Goal: Complete application form: Complete application form

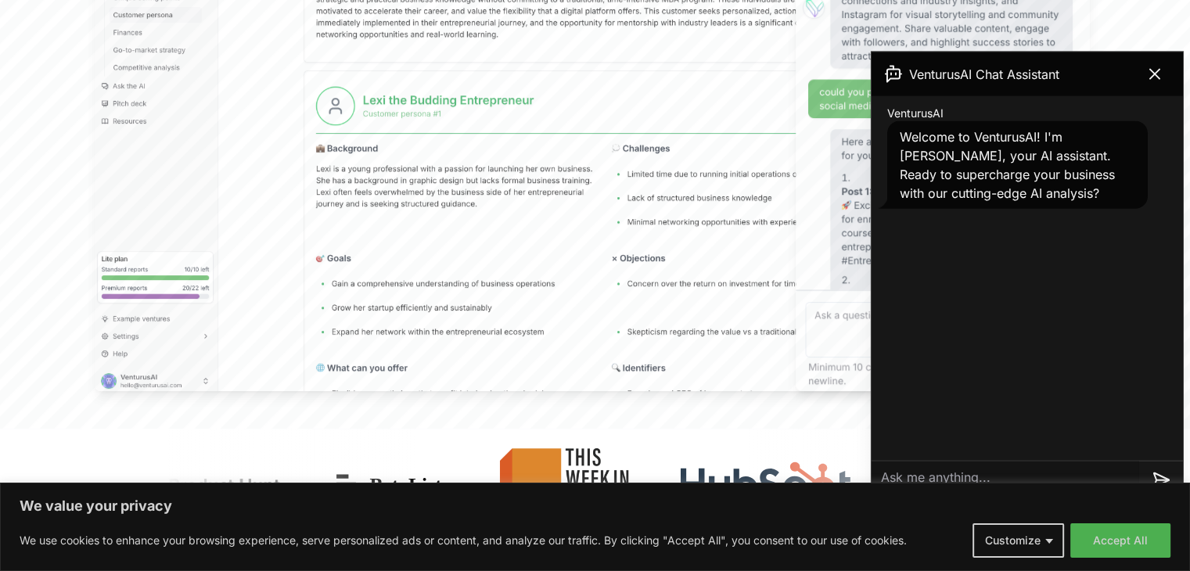
scroll to position [799, 0]
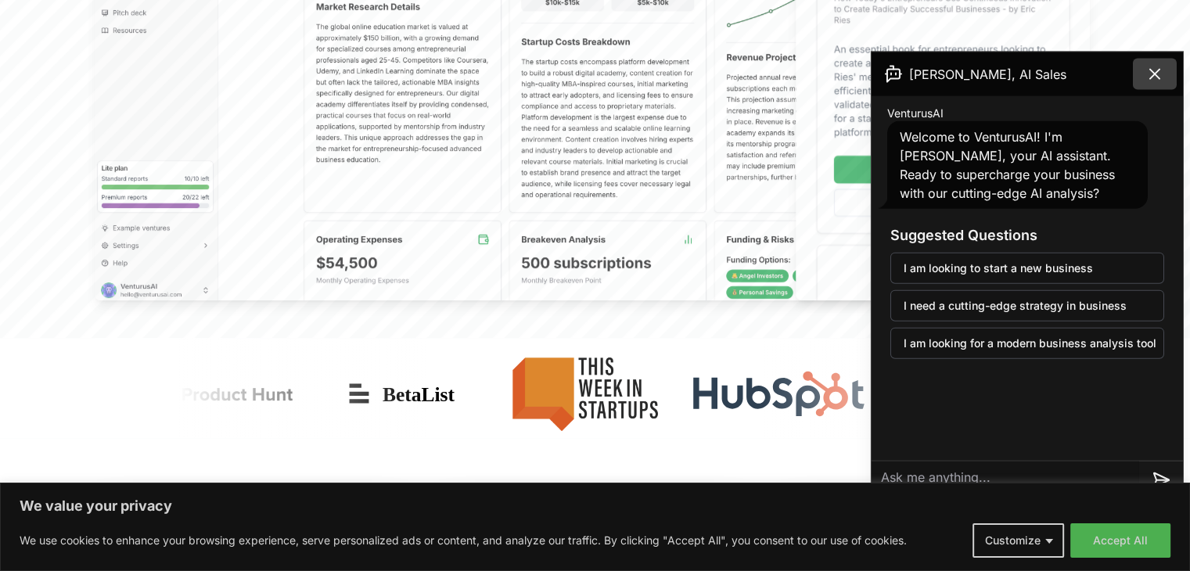
click at [1158, 70] on icon at bounding box center [1154, 74] width 9 height 9
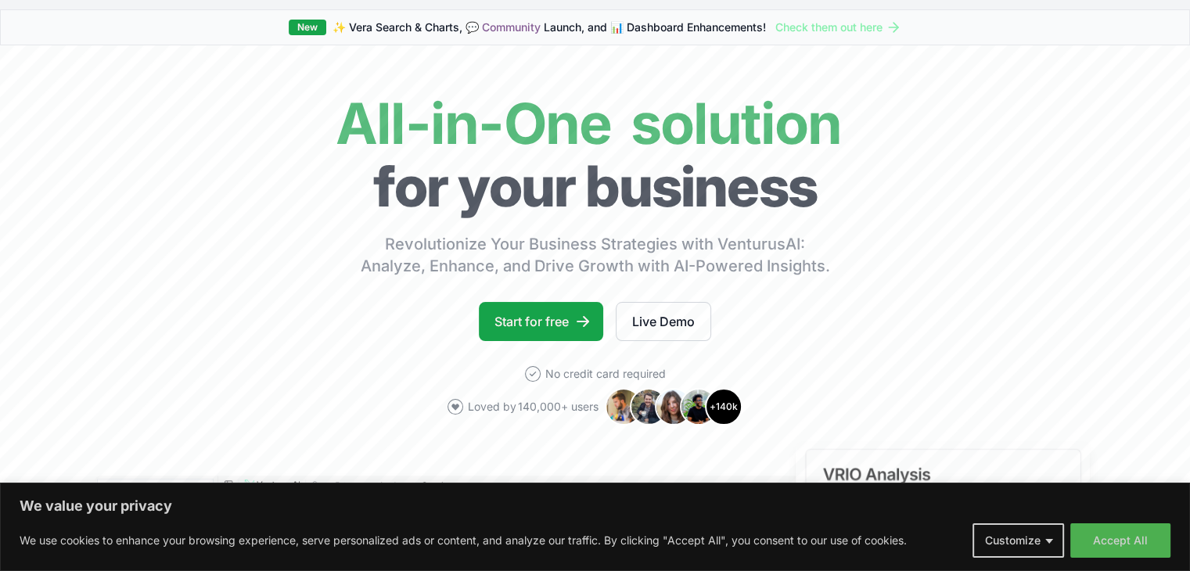
scroll to position [0, 0]
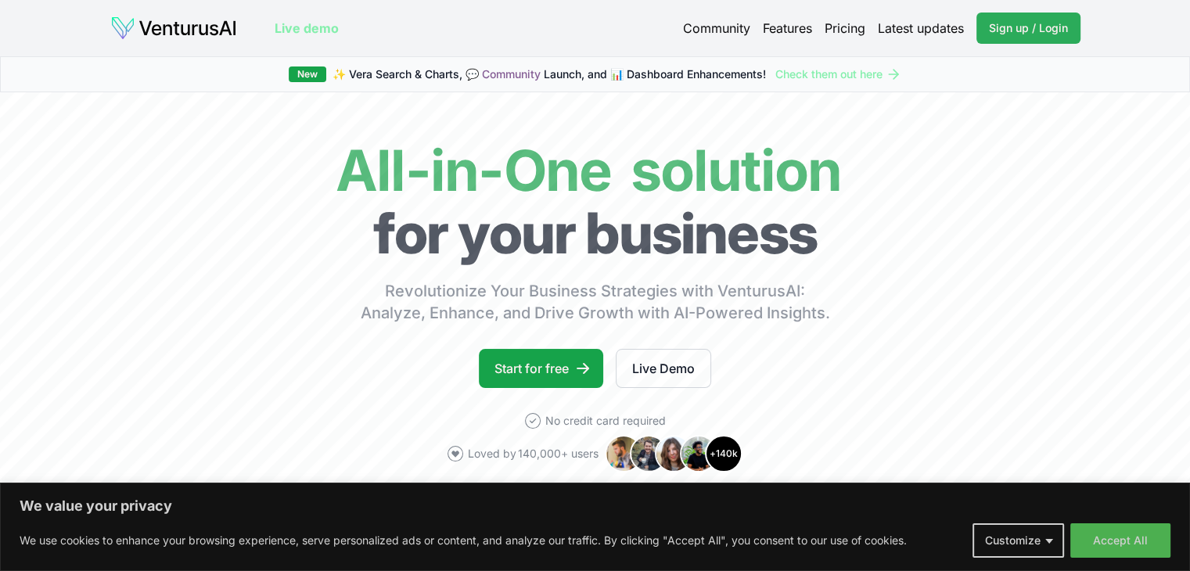
click at [1045, 18] on link "Sign up / Login Login" at bounding box center [1028, 28] width 104 height 31
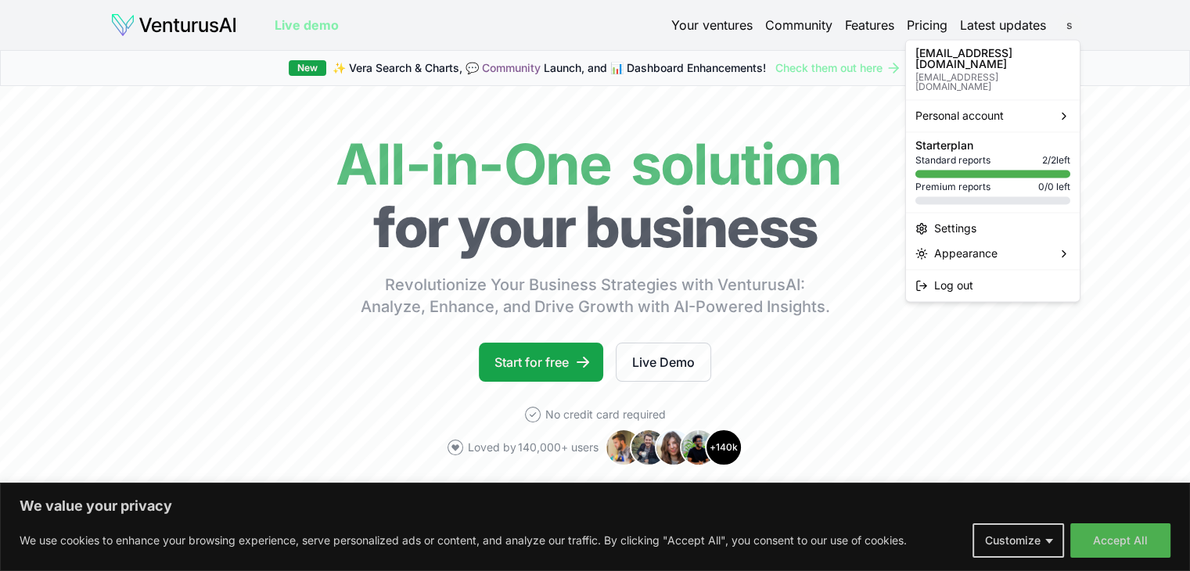
click at [1067, 25] on html "We value your privacy We use cookies to enhance your browsing experience, serve…" at bounding box center [595, 285] width 1190 height 571
click at [1123, 105] on html "We value your privacy We use cookies to enhance your browsing experience, serve…" at bounding box center [595, 285] width 1190 height 571
click at [1062, 16] on html "We value your privacy We use cookies to enhance your browsing experience, serve…" at bounding box center [595, 285] width 1190 height 571
click at [1147, 173] on html "We value your privacy We use cookies to enhance your browsing experience, serve…" at bounding box center [595, 285] width 1190 height 571
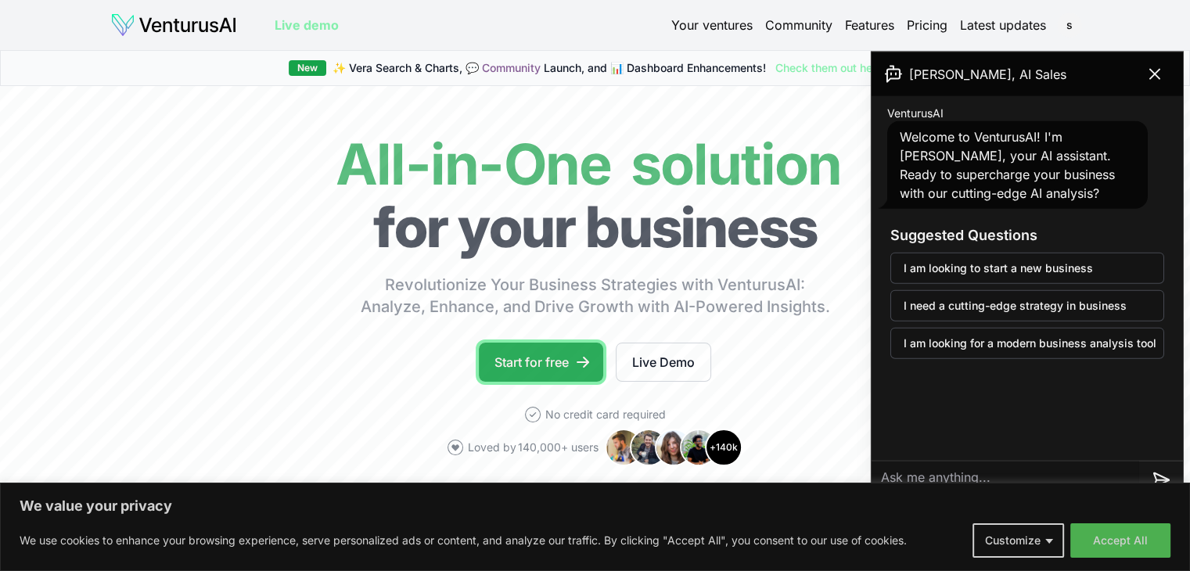
click at [525, 363] on link "Start for free" at bounding box center [541, 362] width 124 height 39
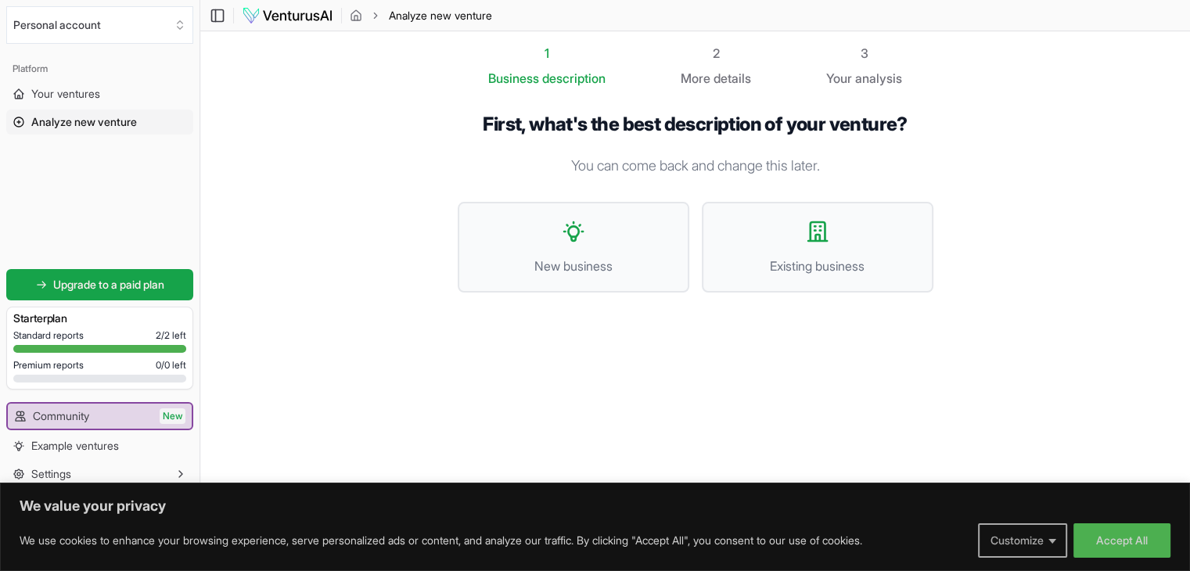
click at [1056, 549] on button "Customize" at bounding box center [1022, 540] width 89 height 34
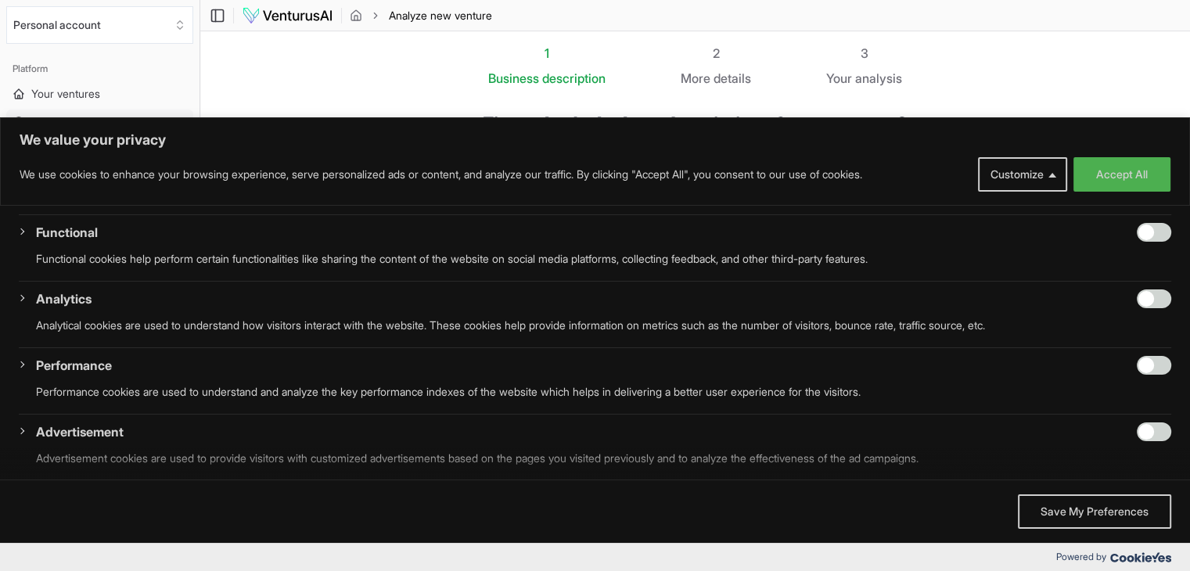
scroll to position [219, 0]
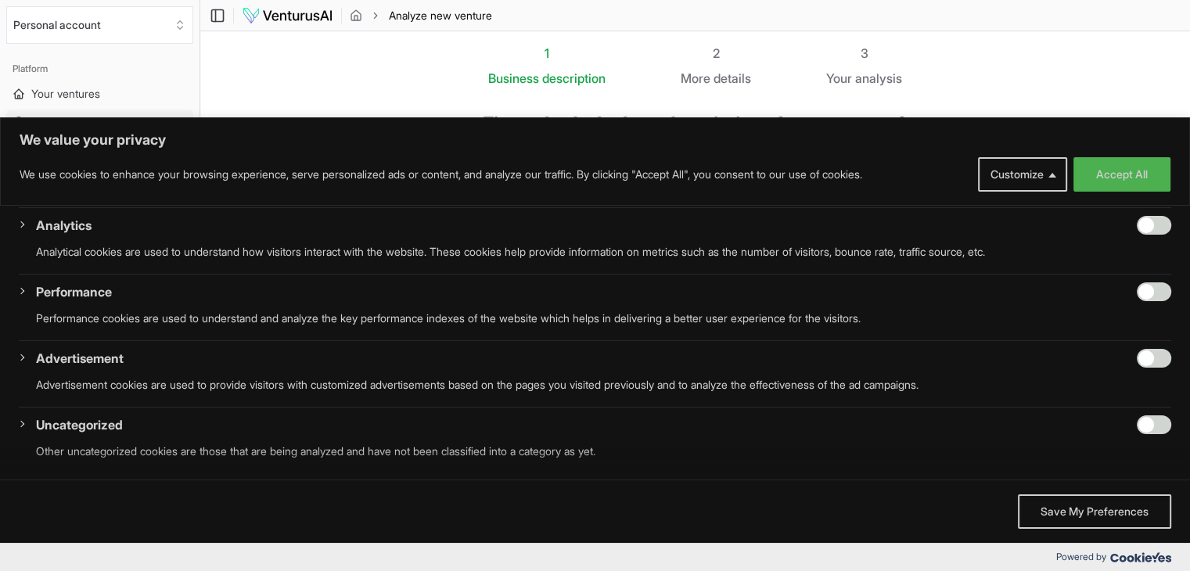
click at [271, 102] on section "1 Business description 2 More details 3 Your analysis First, what's the best de…" at bounding box center [694, 261] width 989 height 461
click at [998, 176] on button "Customize" at bounding box center [1022, 174] width 89 height 34
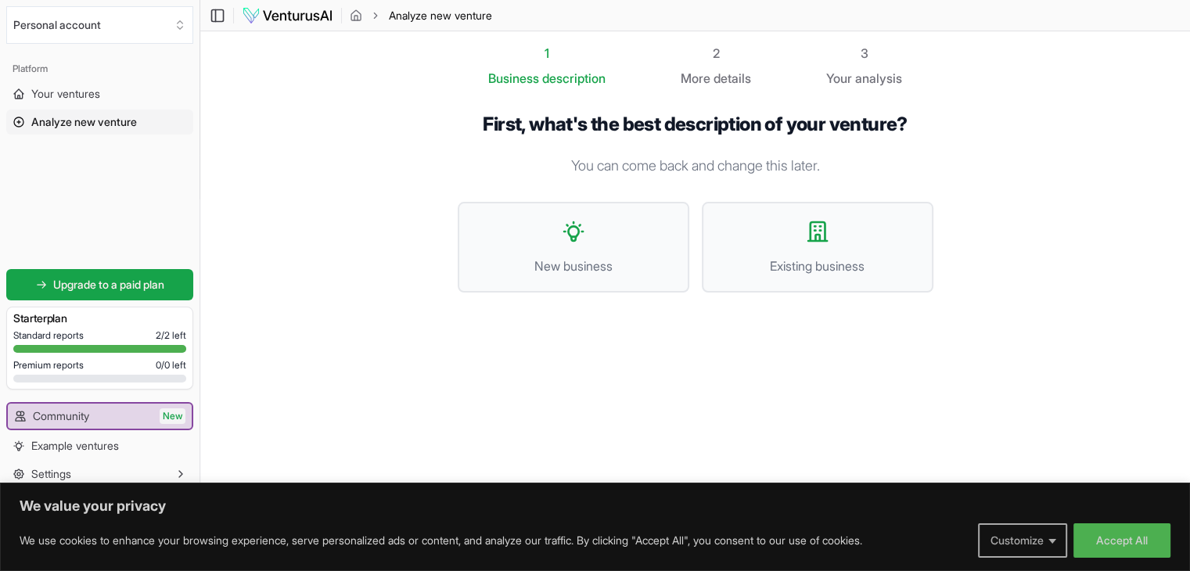
click at [1014, 548] on button "Customize" at bounding box center [1022, 540] width 89 height 34
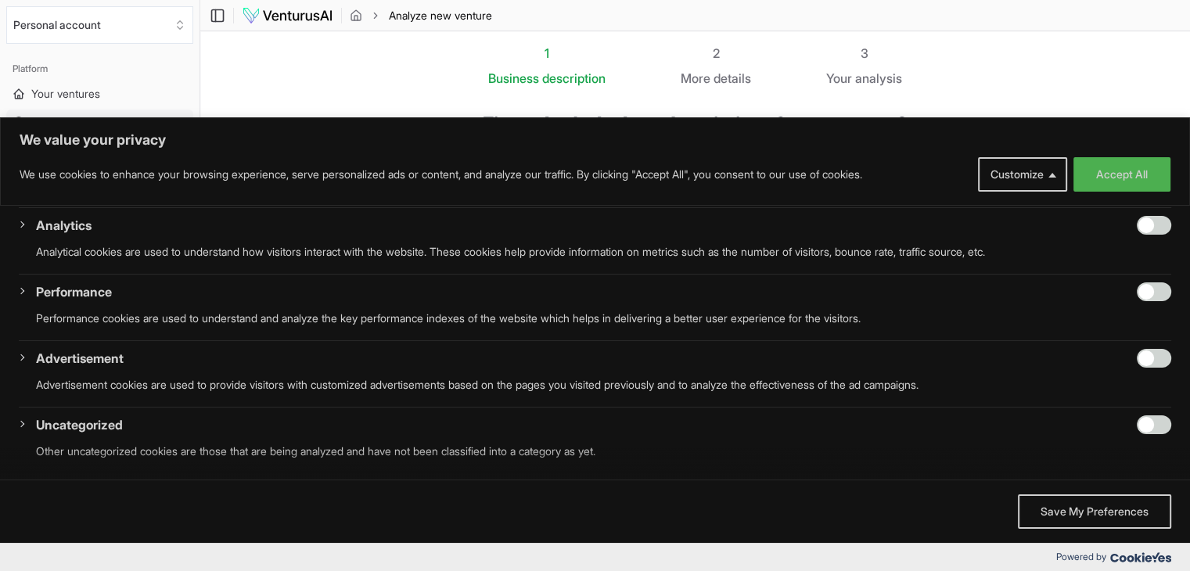
click at [1072, 540] on div "Accept All Save My Preferences" at bounding box center [595, 510] width 1190 height 63
click at [1072, 516] on button "Save My Preferences" at bounding box center [1094, 511] width 153 height 34
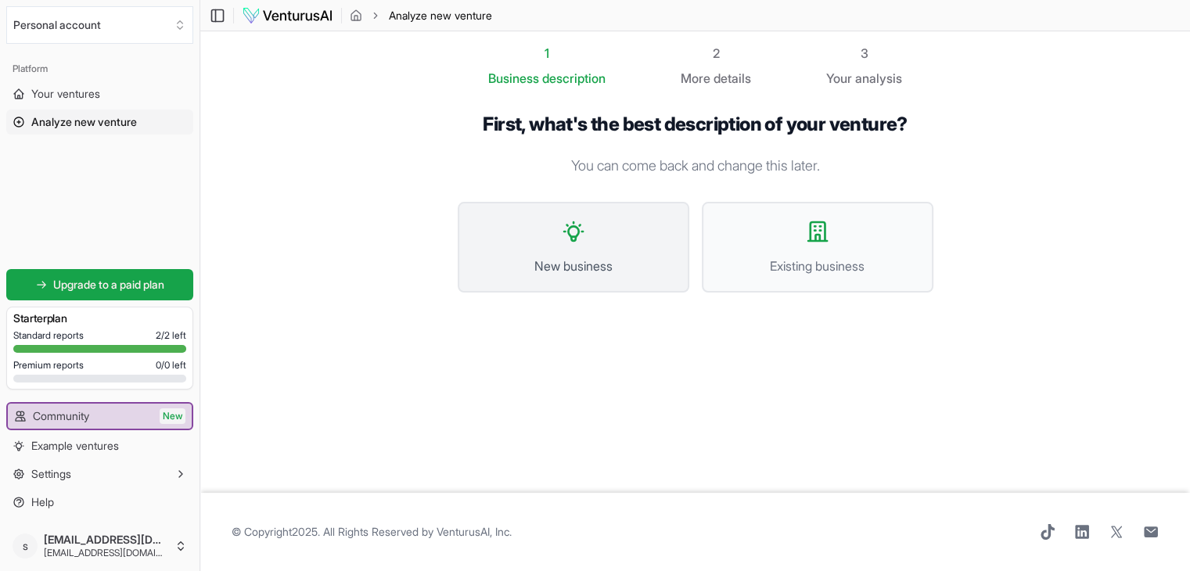
click at [586, 247] on button "New business" at bounding box center [574, 247] width 232 height 91
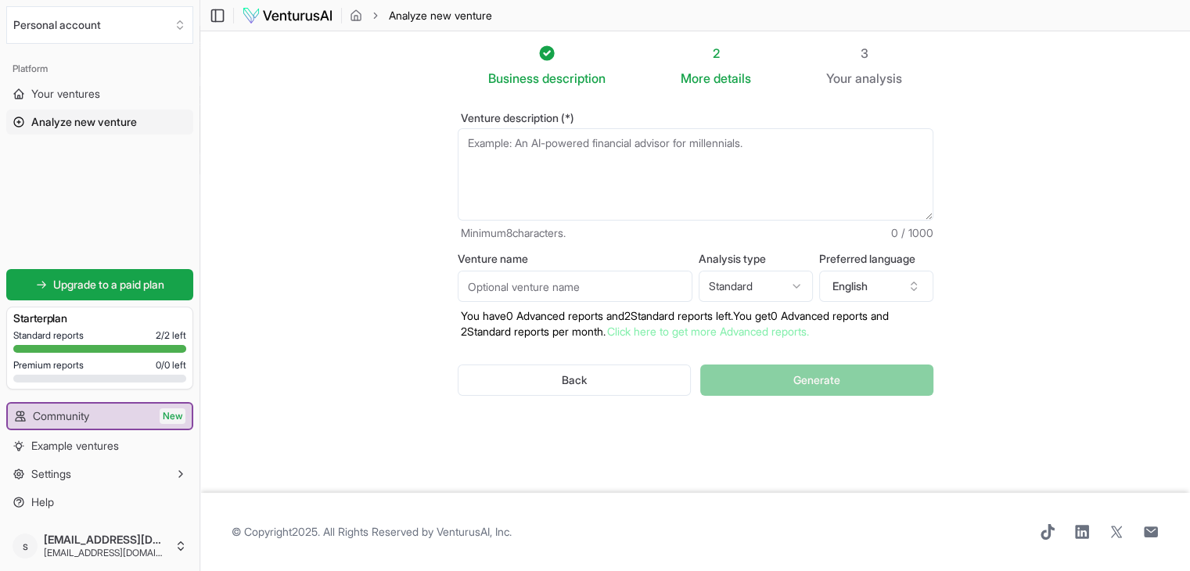
click at [679, 149] on textarea "Venture description (*)" at bounding box center [696, 174] width 476 height 92
paste textarea "Distraction is a universal challenge in [DATE] digital environments. It affects…"
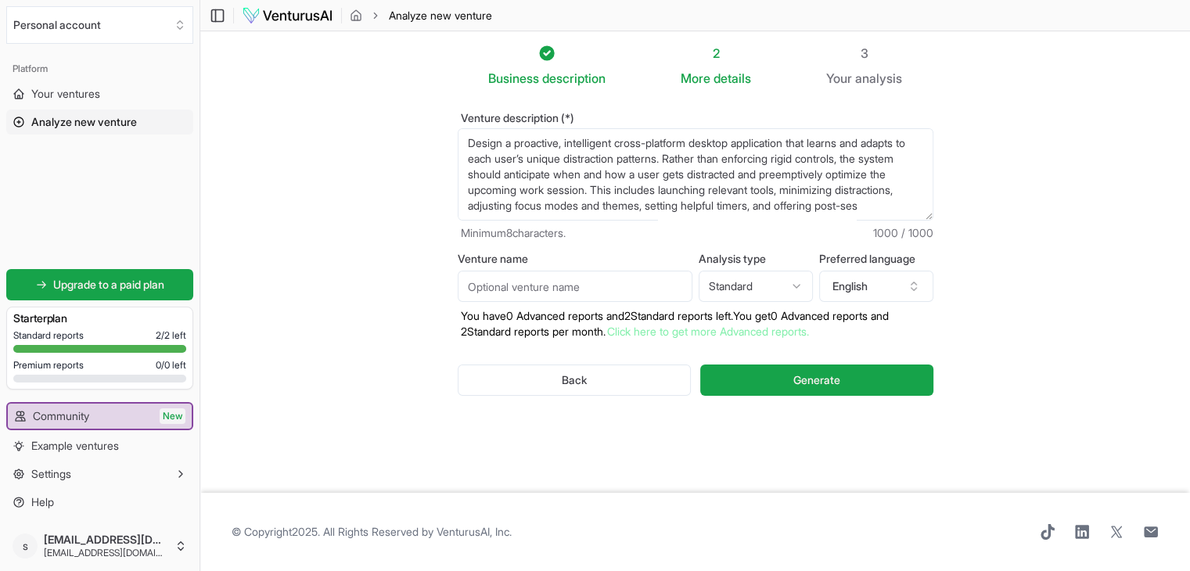
scroll to position [120, 0]
click at [709, 151] on textarea "Distraction is a universal challenge in [DATE] digital environments. It affects…" at bounding box center [696, 174] width 476 height 92
paste textarea "a proactive, intelligent cross-platform desktop application that learns and ada…"
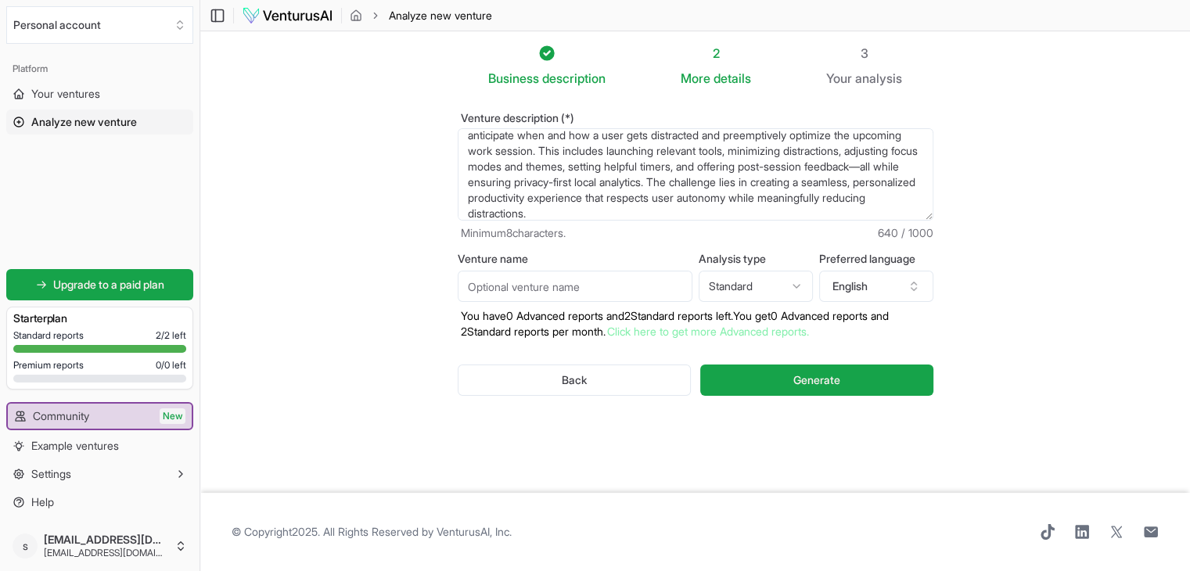
scroll to position [0, 0]
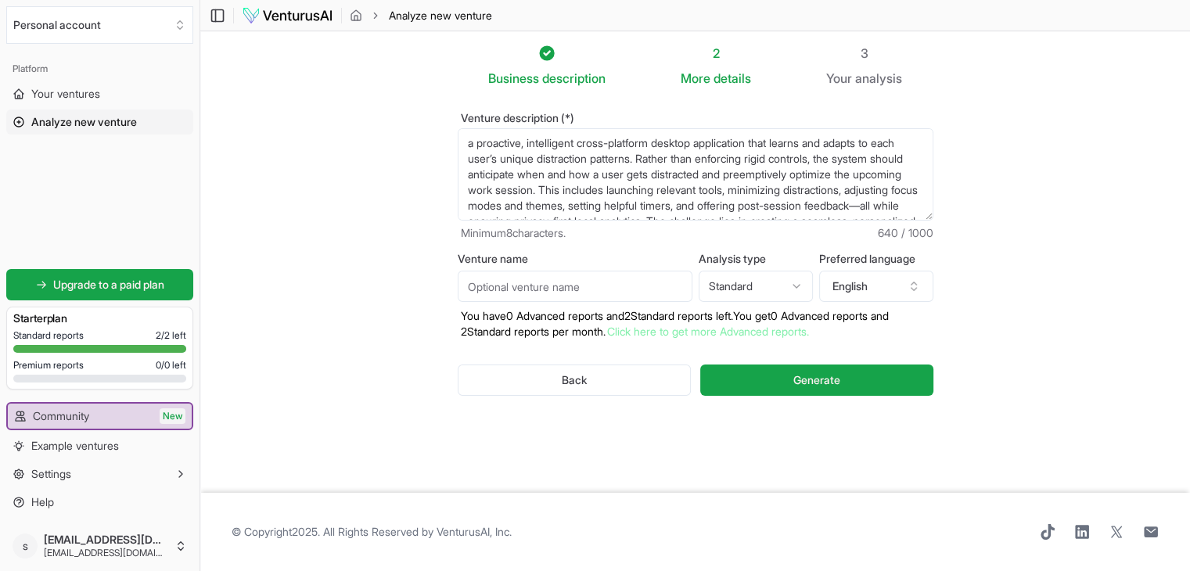
click at [474, 142] on textarea "Distraction is a universal challenge in [DATE] digital environments. It affects…" at bounding box center [696, 174] width 476 height 92
click at [570, 278] on input "Venture name" at bounding box center [575, 286] width 235 height 31
click at [468, 144] on textarea "A proactive, intelligent cross-platform desktop application that learns and ada…" at bounding box center [696, 174] width 476 height 92
paste textarea "PREDICTIVE FOCUS ENVIRONMENT FOR DISTRACTION-PRONE USERS"
type textarea "PREDICTIVE FOCUS ENVIRONMENT FOR DISTRACTION-PRONE USERS A proactive, intellige…"
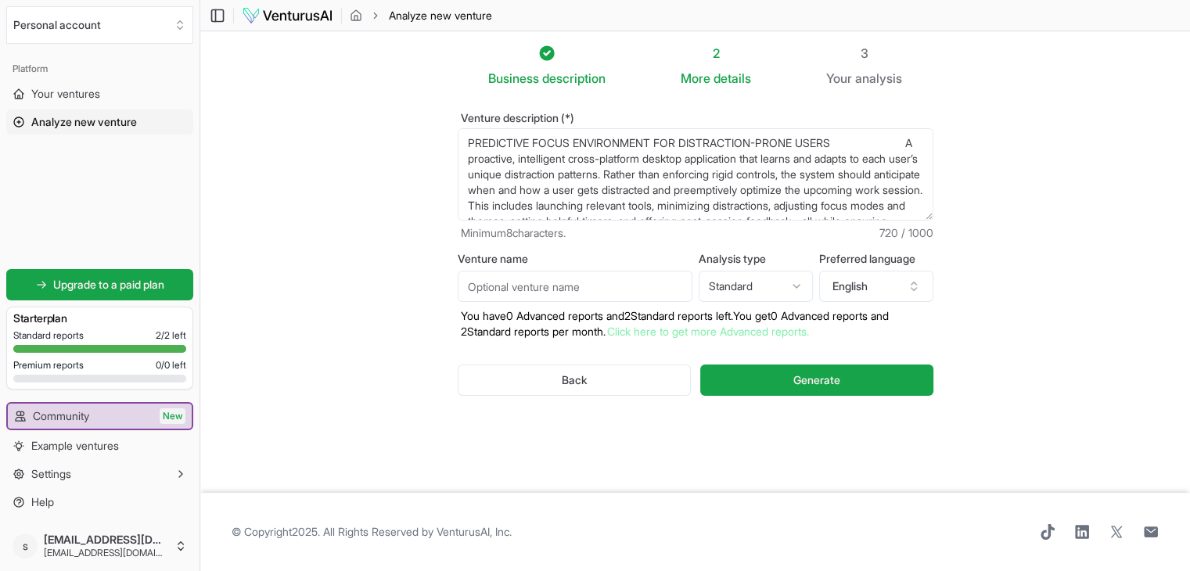
click at [485, 289] on input "Venture name" at bounding box center [575, 286] width 235 height 31
paste input "PREDICTIVE FOCUS ENVIRONMENT FOR DISTRACTION-PRONE USERS"
type input "PREDICTIVE FOCUS ENVIRONMENT FOR DISTRACTION-PRONE USERS"
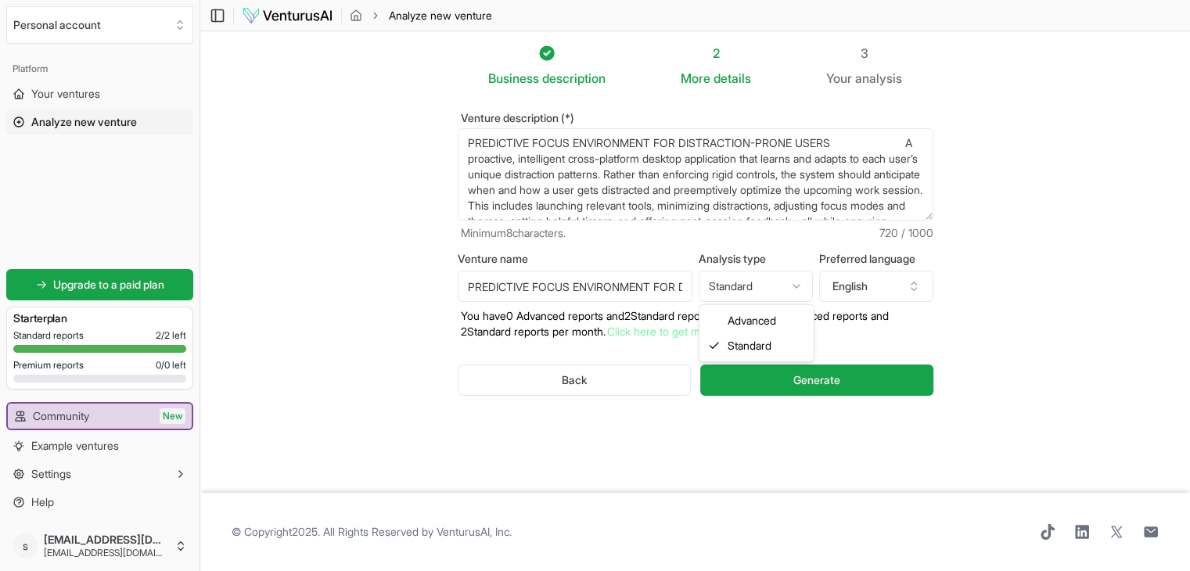
click at [748, 279] on html "We value your privacy We use cookies to enhance your browsing experience, serve…" at bounding box center [595, 285] width 1190 height 571
select select "advanced"
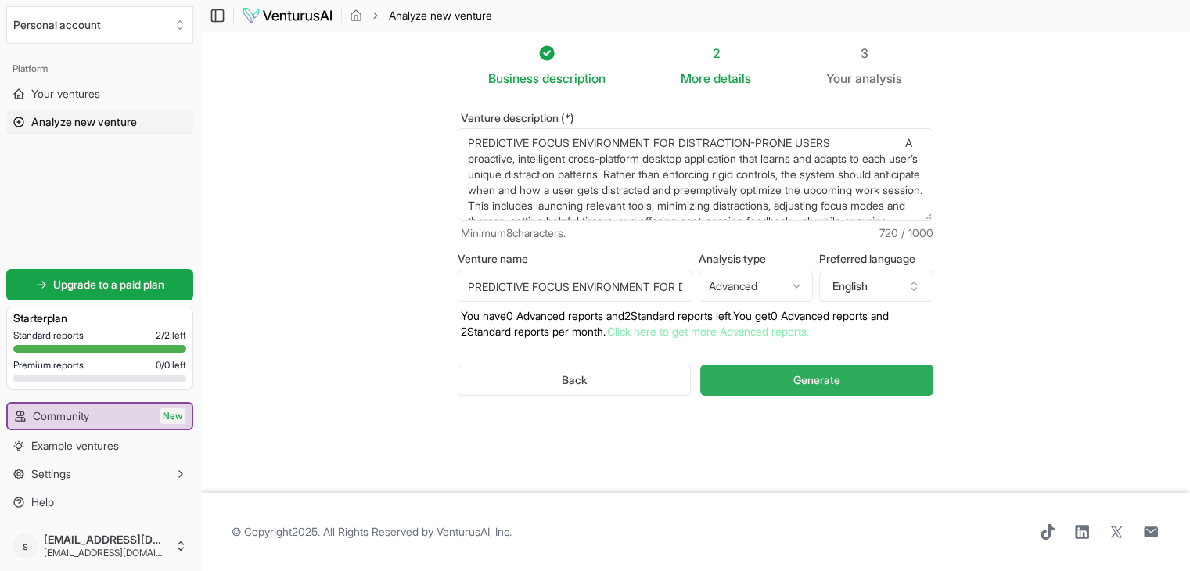
click at [728, 386] on button "Generate" at bounding box center [816, 379] width 232 height 31
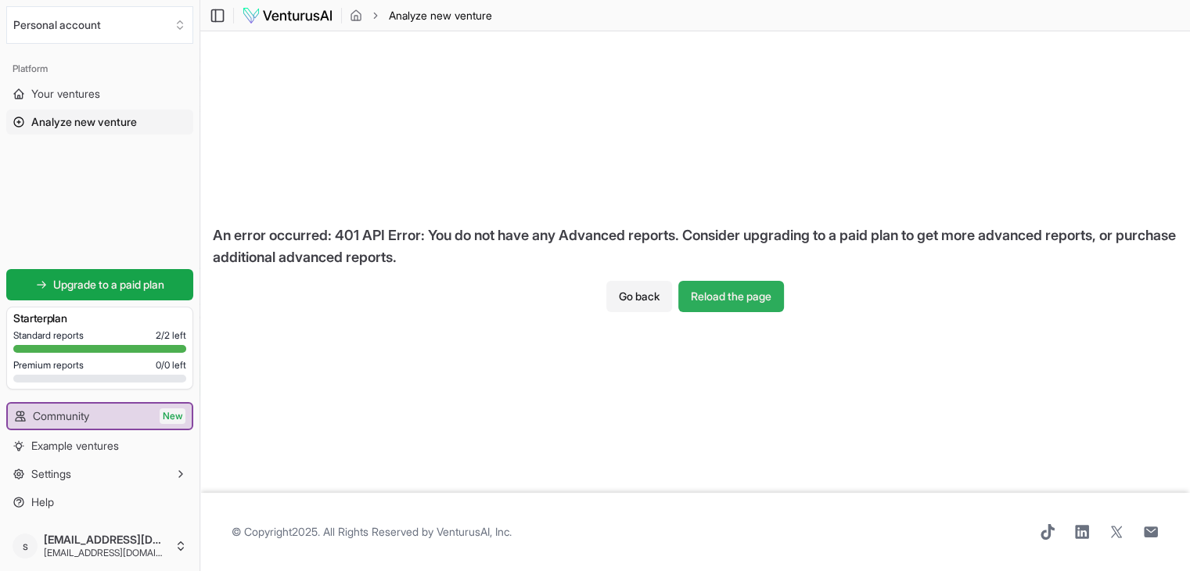
click at [719, 293] on button "Reload the page" at bounding box center [731, 296] width 106 height 31
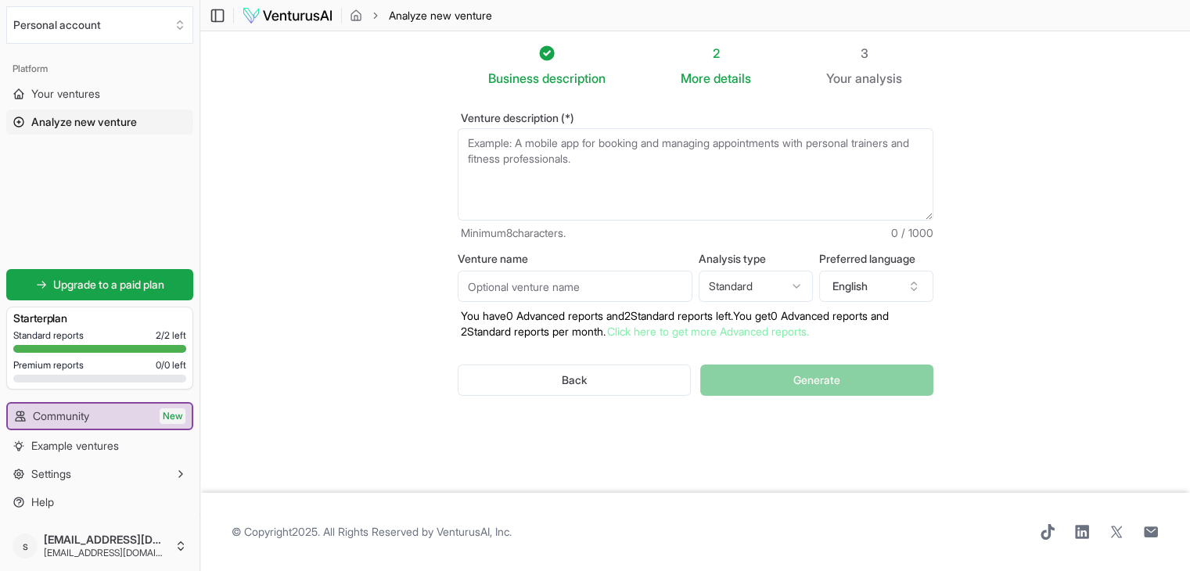
click at [691, 157] on textarea "Venture description (*)" at bounding box center [696, 174] width 476 height 92
paste textarea "a proactive, intelligent cross-platform desktop application that learns and ada…"
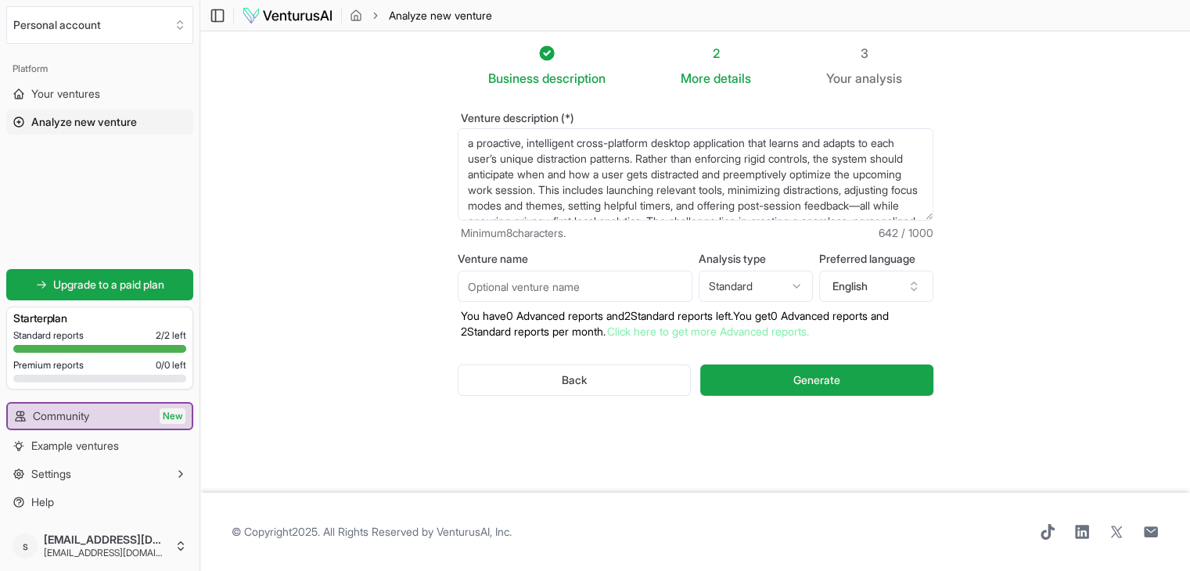
click at [473, 141] on textarea "a proactive, intelligent cross-platform desktop application that learns and ada…" at bounding box center [696, 174] width 476 height 92
type textarea "A proactive, intelligent cross-platform desktop application that learns and ada…"
click at [507, 292] on input "Venture name" at bounding box center [575, 286] width 235 height 31
type input "PREDICTIVE FOCUS ENVIRONMENT FOR DISTRACTION-PRONE USERS"
click at [763, 270] on html "We value your privacy We use cookies to enhance your browsing experience, serve…" at bounding box center [595, 285] width 1190 height 571
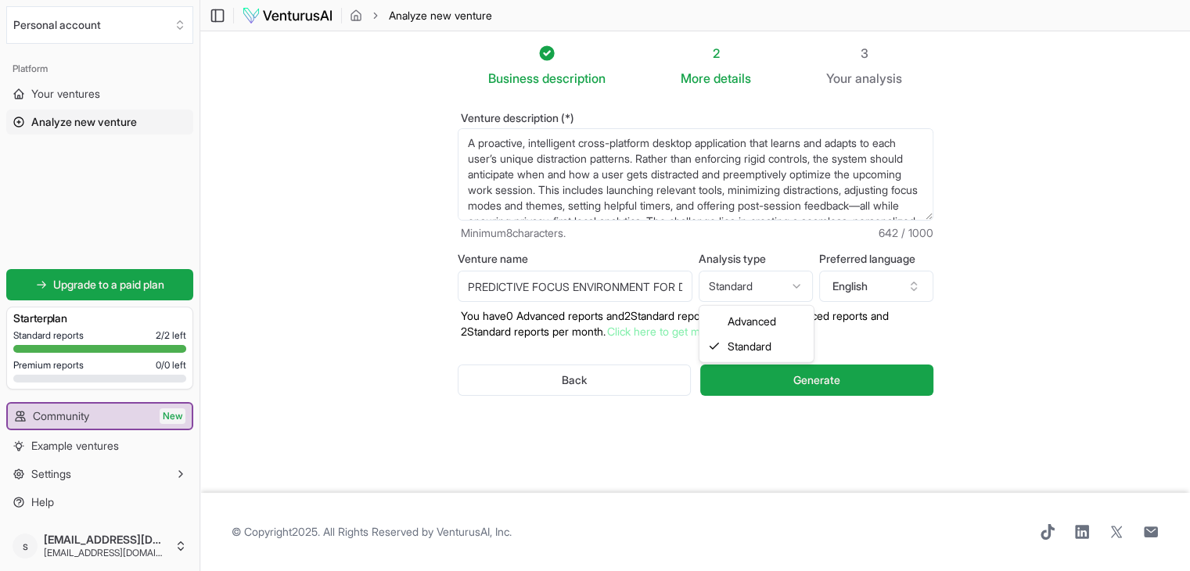
select select "advanced"
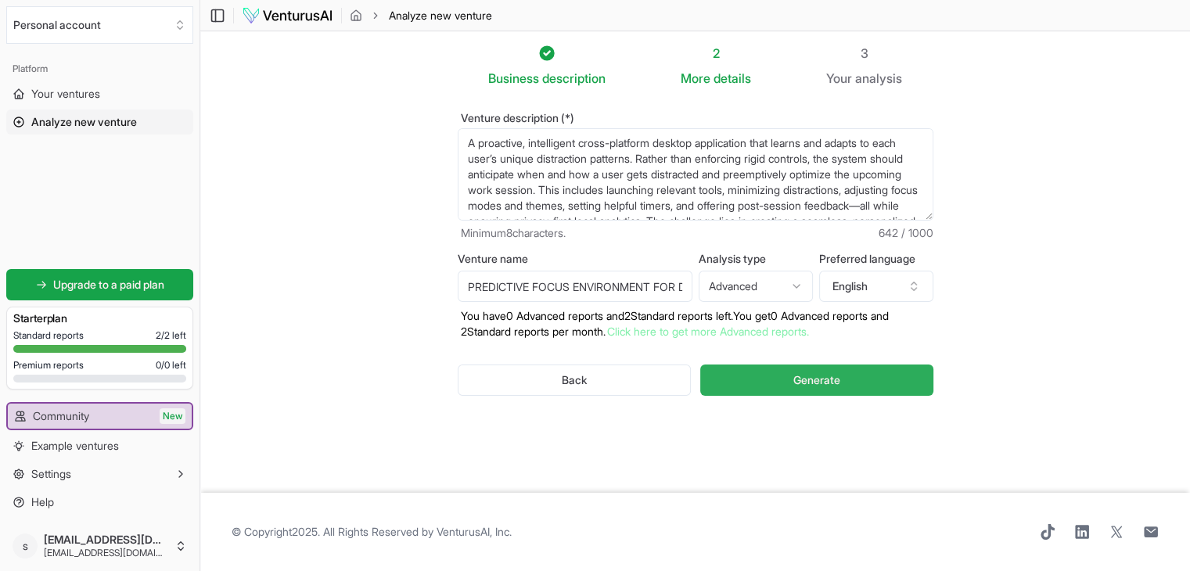
click at [798, 377] on span "Generate" at bounding box center [816, 380] width 47 height 16
